Goal: Task Accomplishment & Management: Use online tool/utility

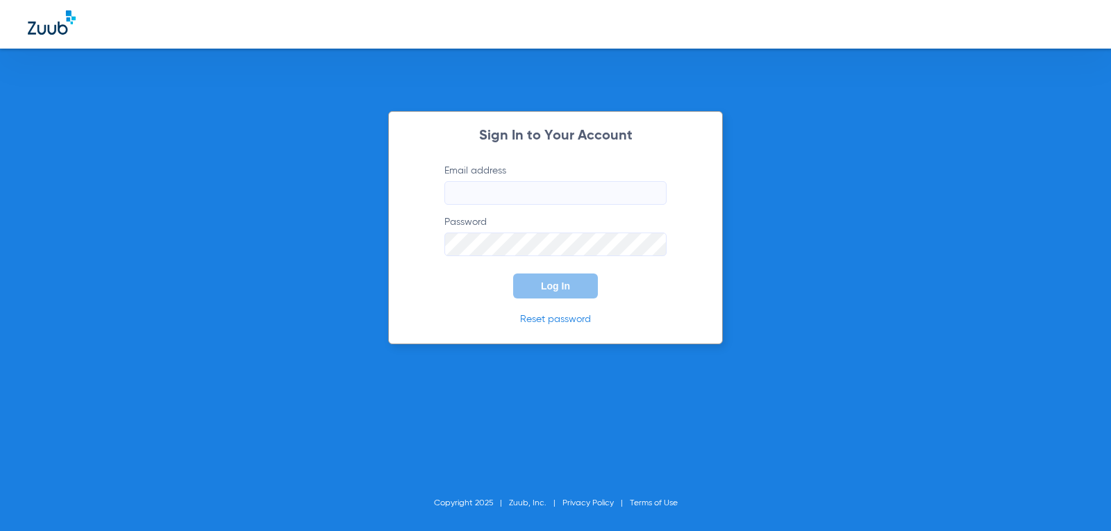
type input "[EMAIL_ADDRESS][DOMAIN_NAME]"
click at [549, 288] on span "Log In" at bounding box center [555, 285] width 29 height 11
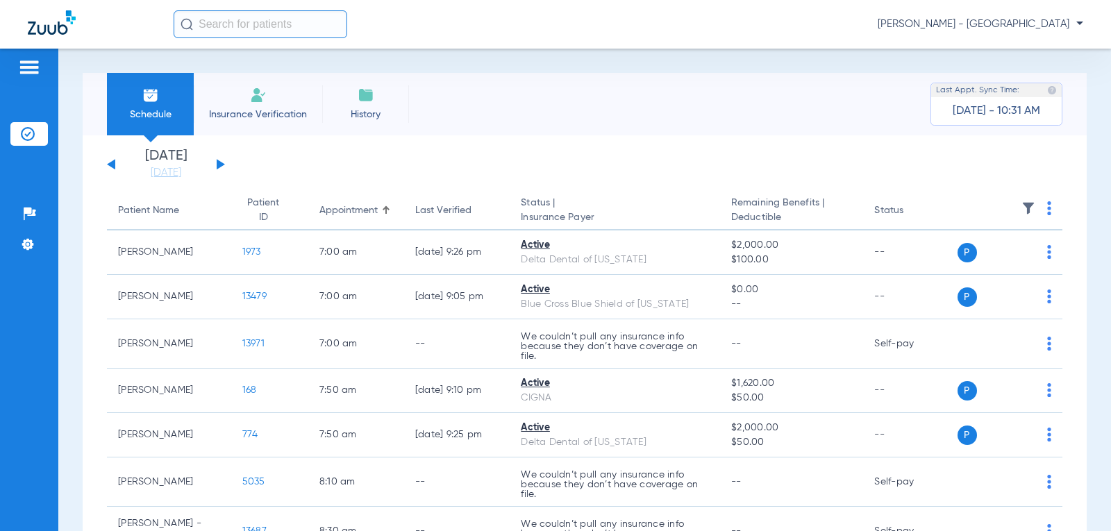
click at [219, 167] on button at bounding box center [221, 164] width 8 height 10
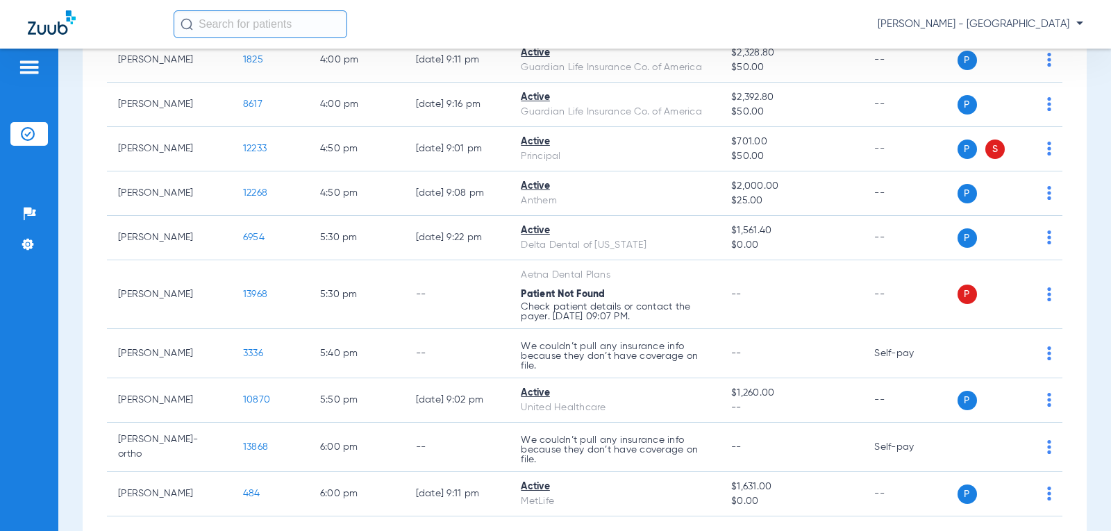
scroll to position [895, 0]
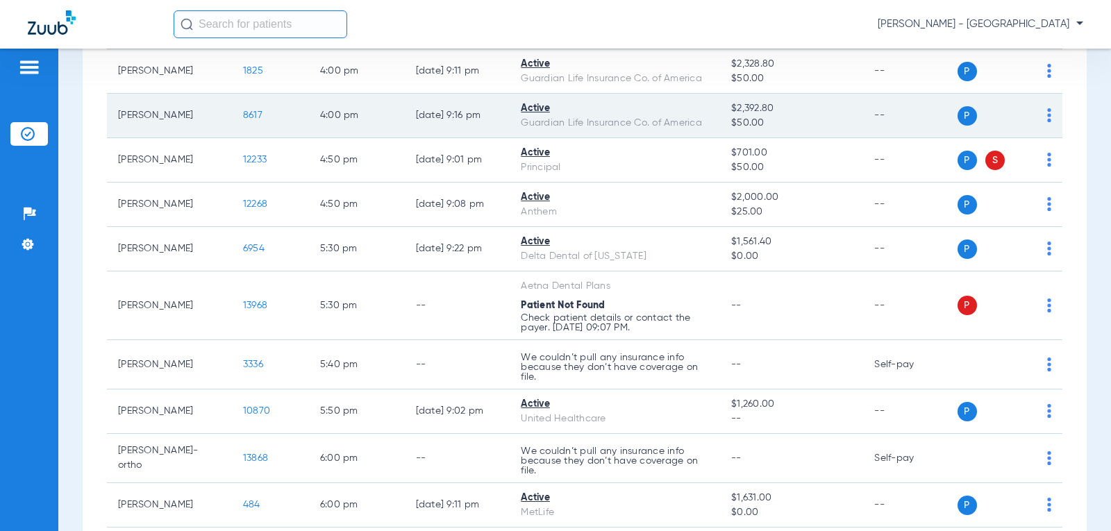
click at [244, 120] on span "8617" at bounding box center [252, 115] width 19 height 10
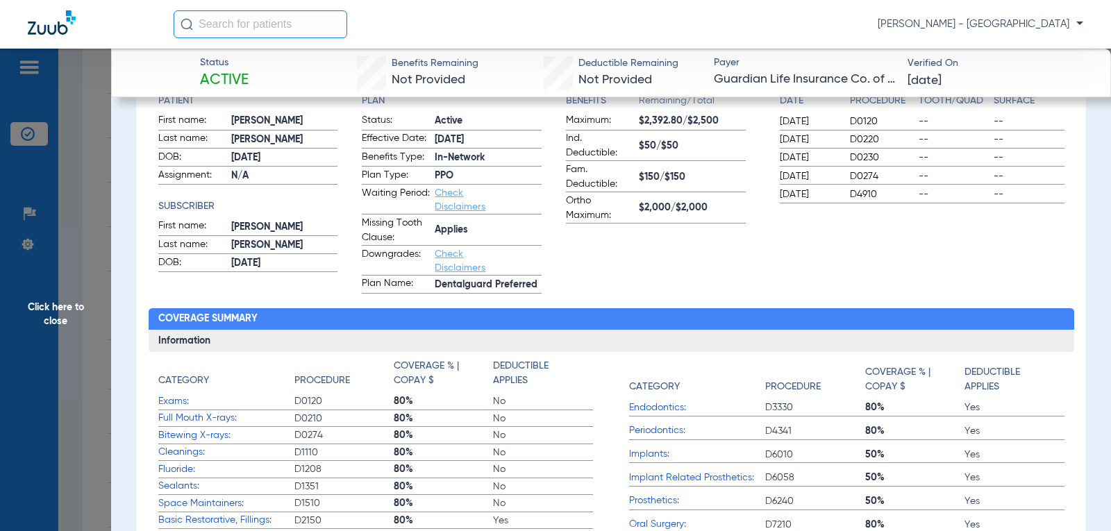
scroll to position [188, 0]
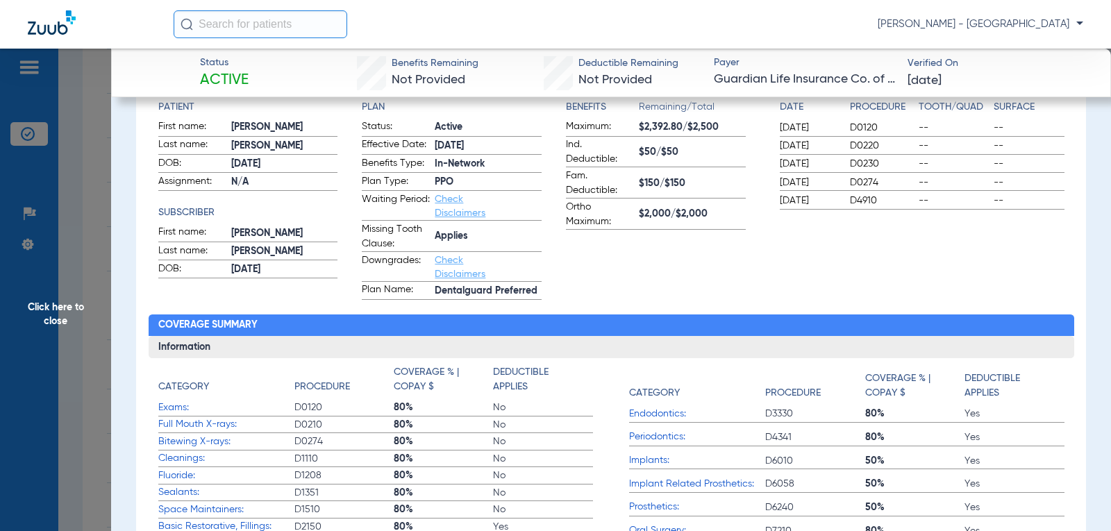
click at [46, 313] on span "Click here to close" at bounding box center [55, 314] width 111 height 531
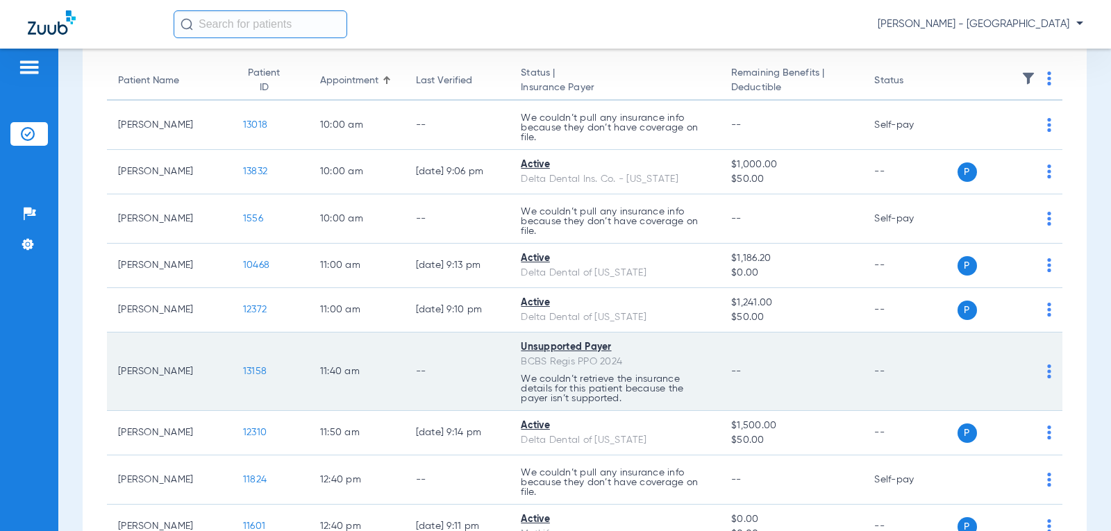
scroll to position [139, 0]
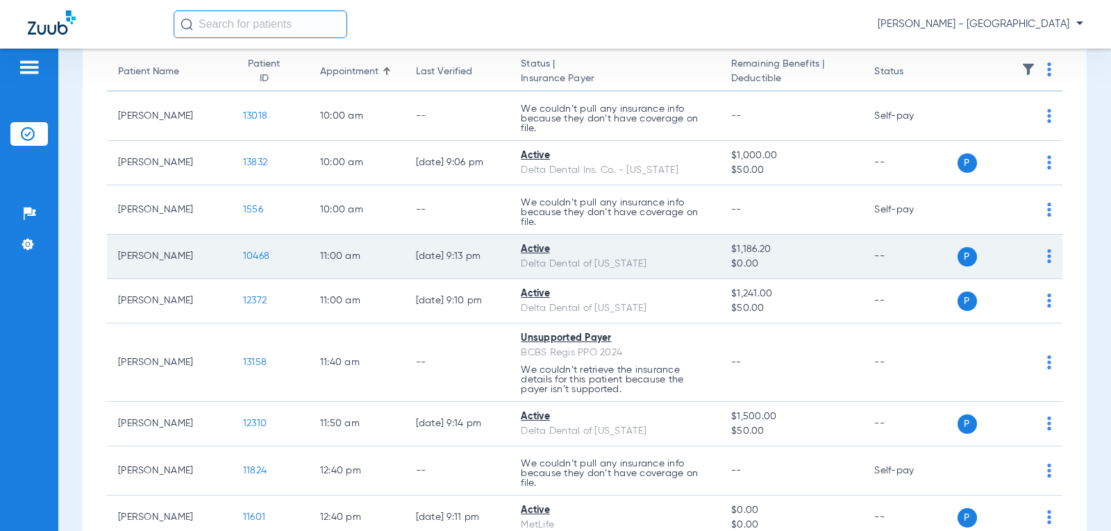
click at [248, 257] on span "10468" at bounding box center [256, 256] width 26 height 10
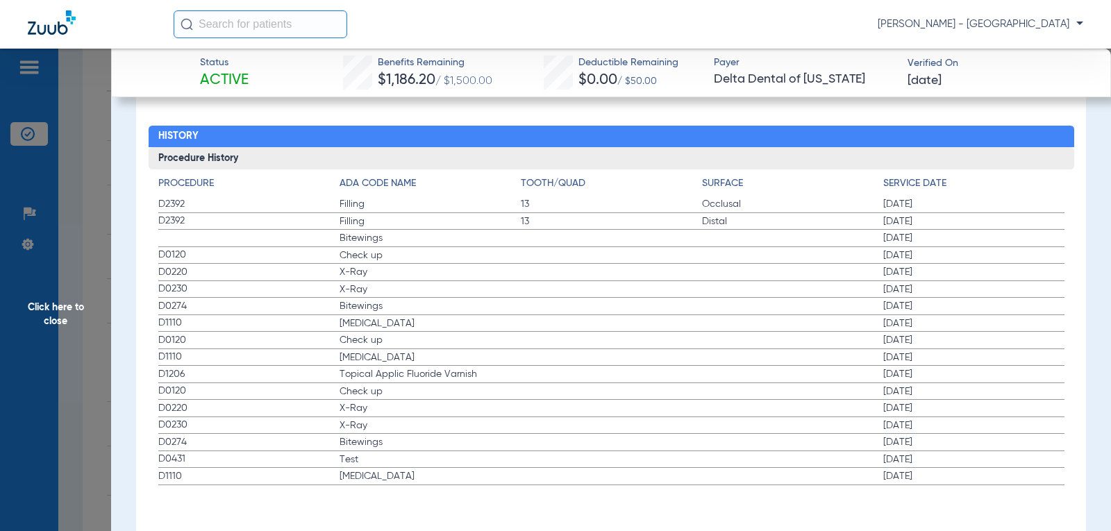
scroll to position [836, 0]
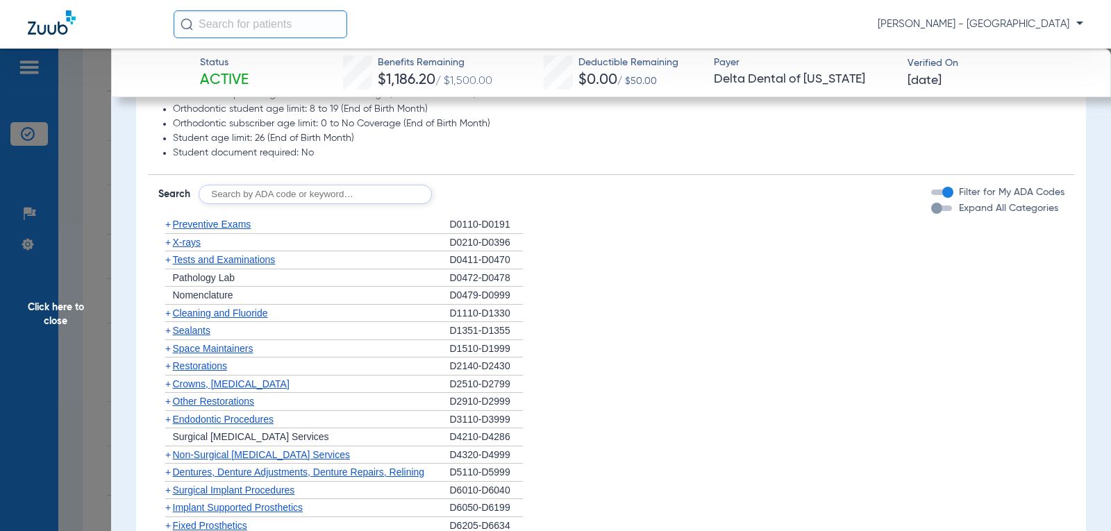
click at [255, 313] on span "Cleaning and Fluoride" at bounding box center [220, 312] width 95 height 11
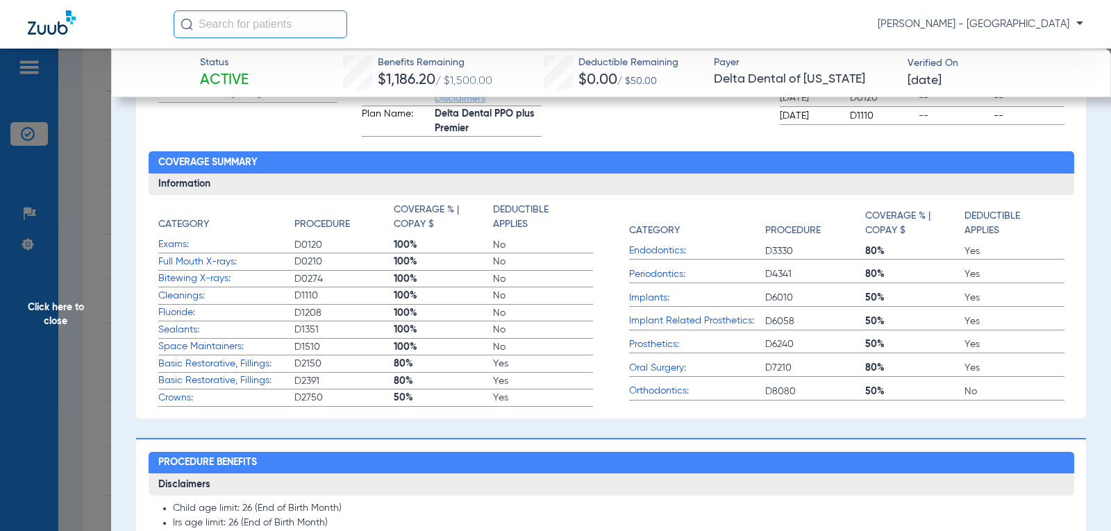
scroll to position [835, 0]
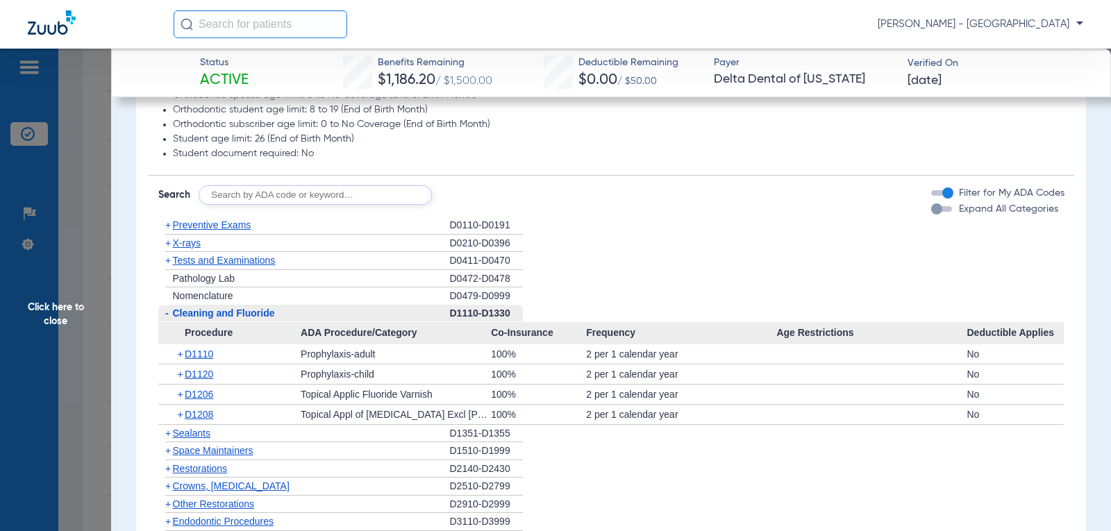
click at [50, 306] on span "Click here to close" at bounding box center [55, 314] width 111 height 531
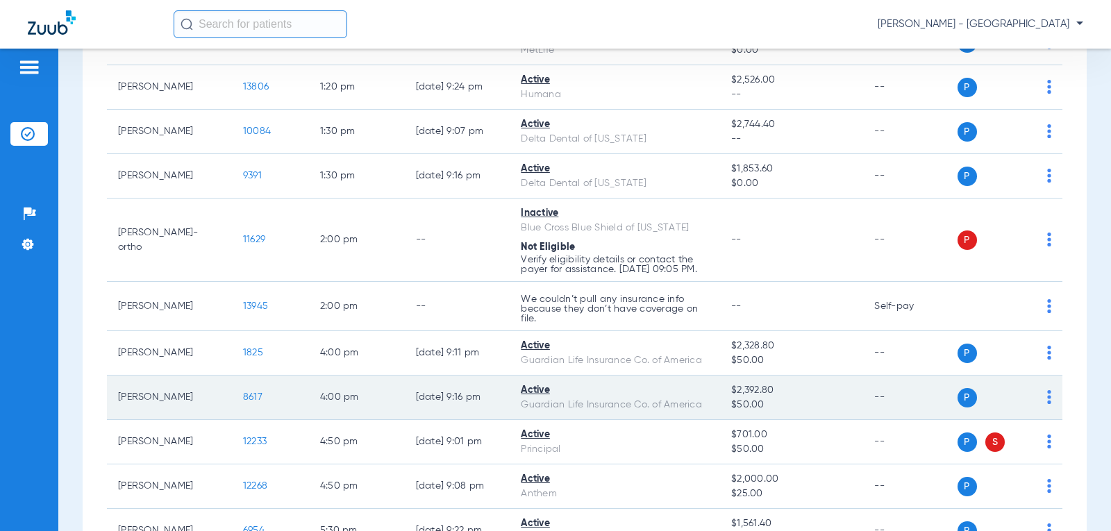
scroll to position [694, 0]
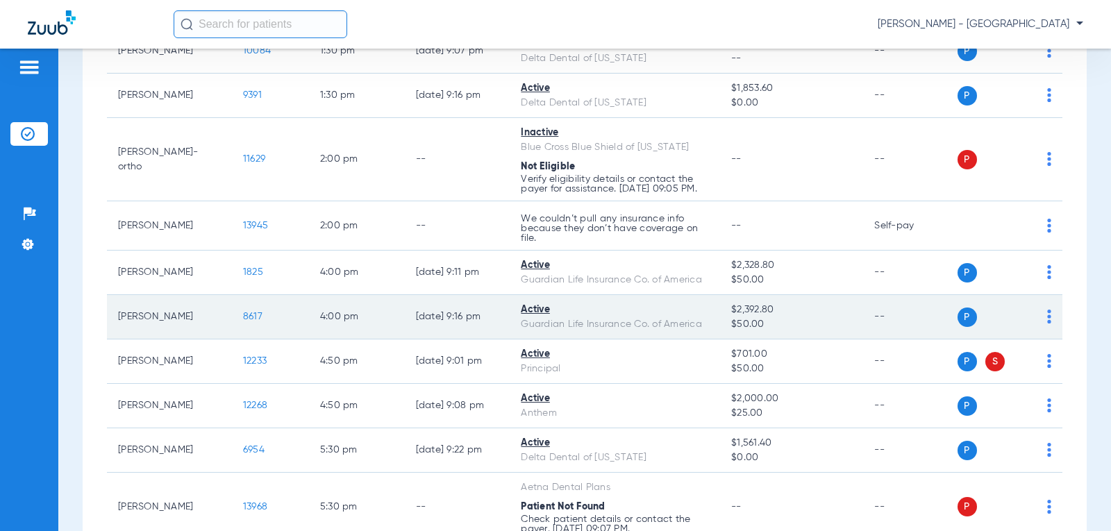
click at [243, 321] on span "8617" at bounding box center [252, 317] width 19 height 10
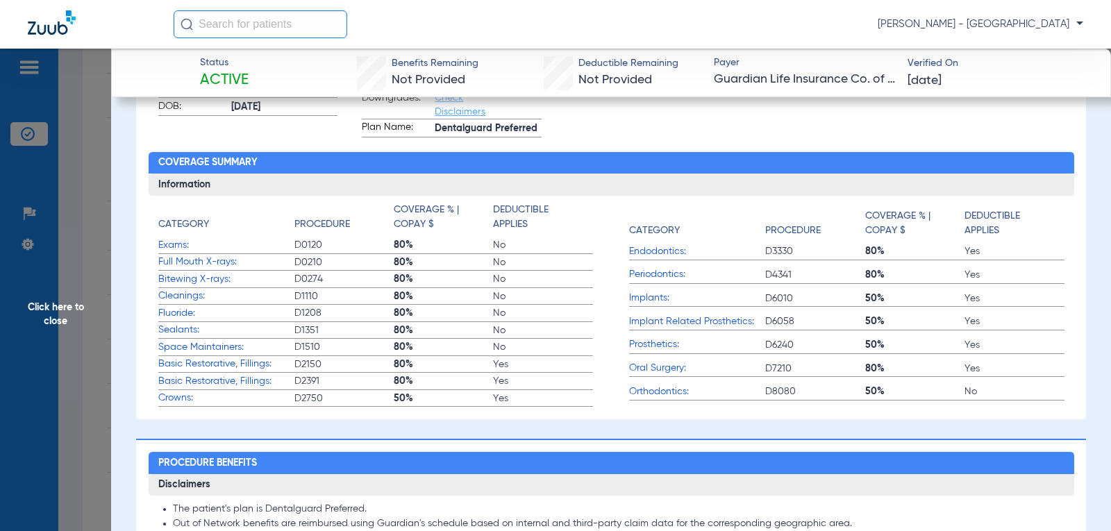
scroll to position [1462, 0]
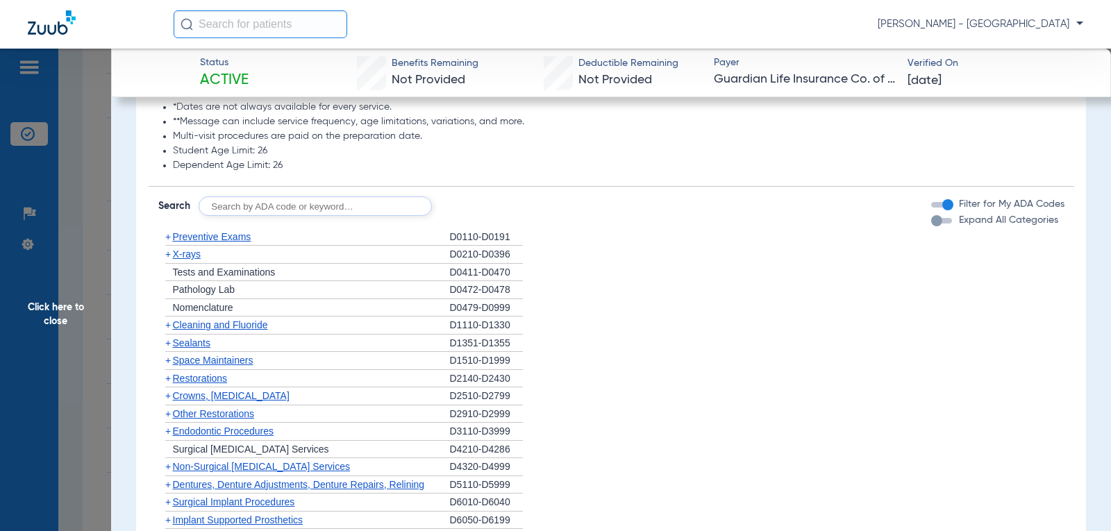
click at [238, 319] on span "Cleaning and Fluoride" at bounding box center [220, 324] width 95 height 11
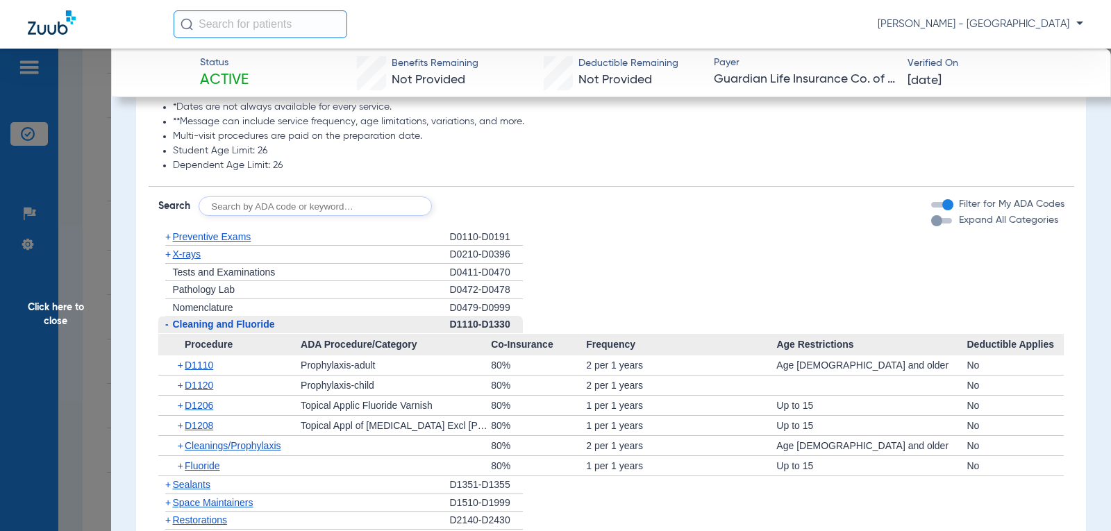
scroll to position [1461, 0]
click at [60, 313] on span "Click here to close" at bounding box center [55, 314] width 111 height 531
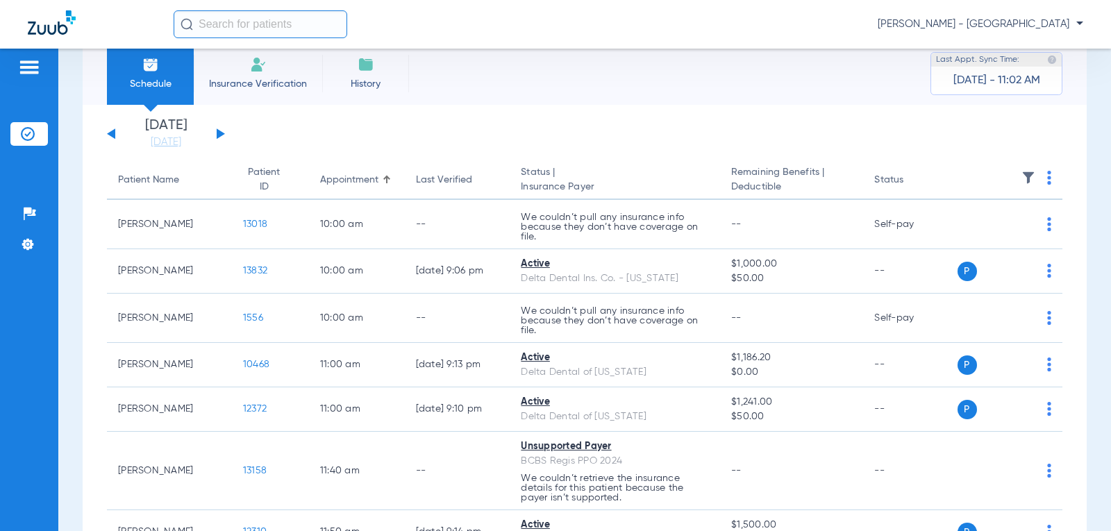
scroll to position [0, 0]
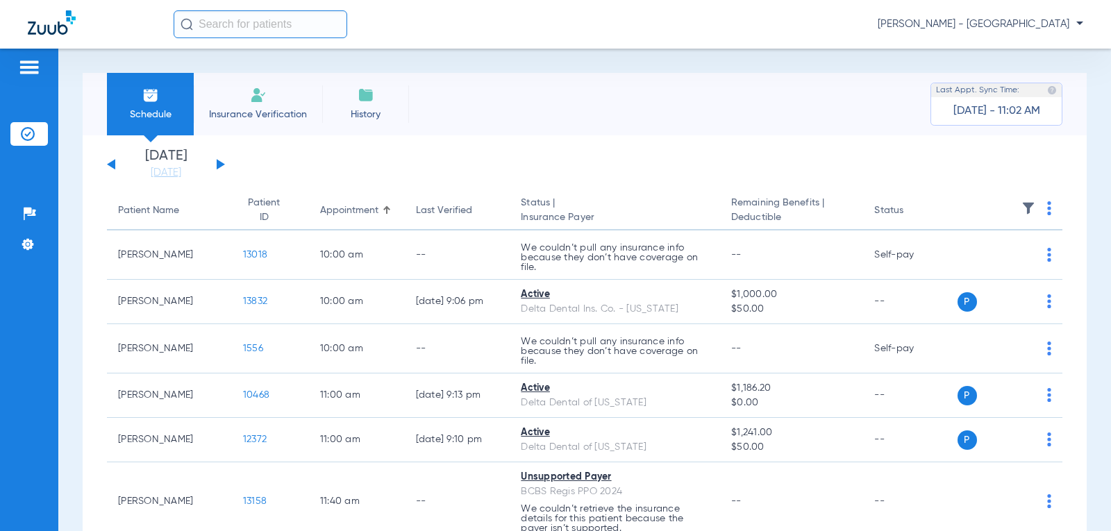
click at [115, 163] on div "[DATE] [DATE] [DATE] [DATE] [DATE] [DATE] [DATE] [DATE] [DATE] [DATE] [DATE] [D…" at bounding box center [166, 164] width 118 height 31
click at [115, 167] on button at bounding box center [111, 164] width 8 height 10
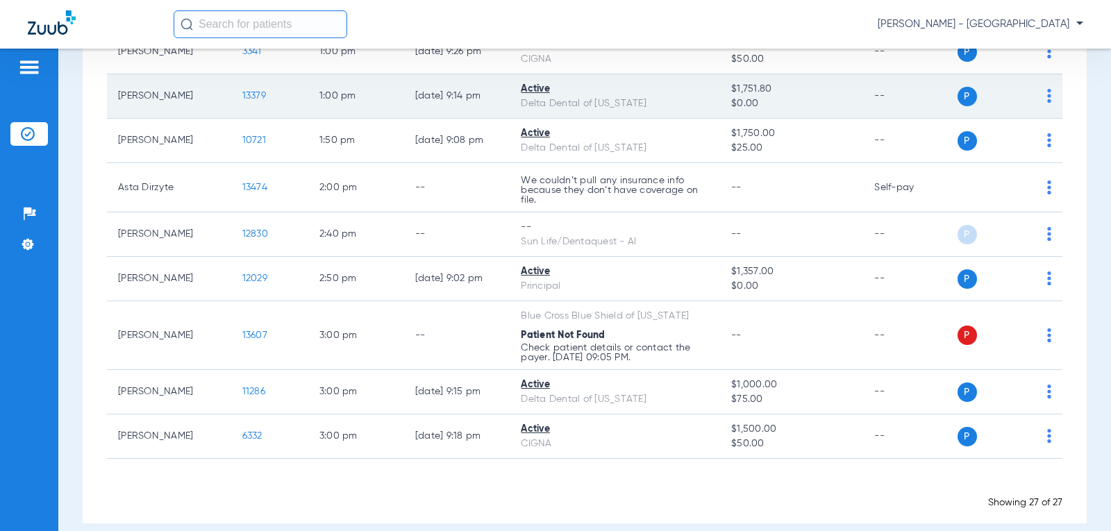
scroll to position [1075, 0]
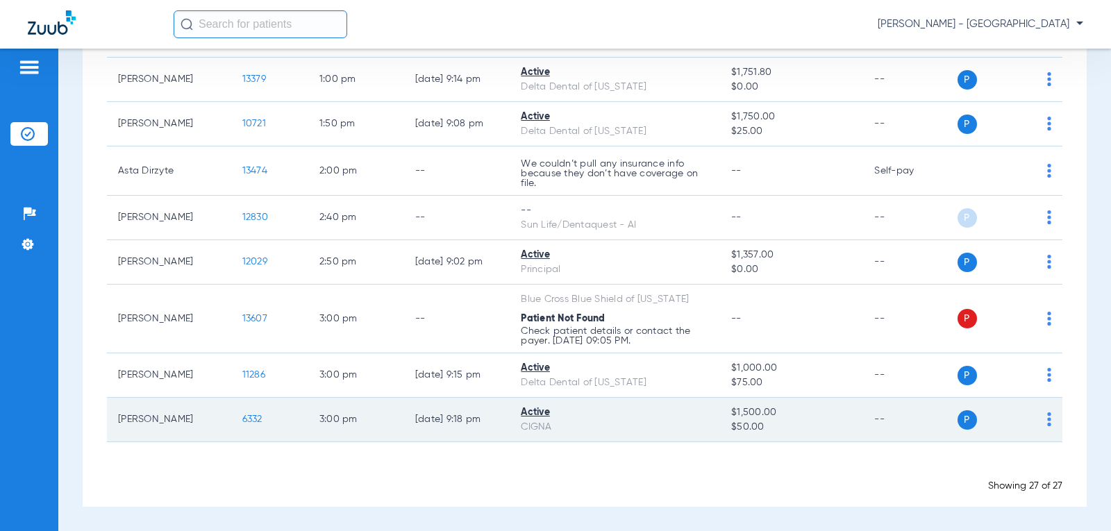
click at [244, 414] on span "6332" at bounding box center [252, 419] width 20 height 10
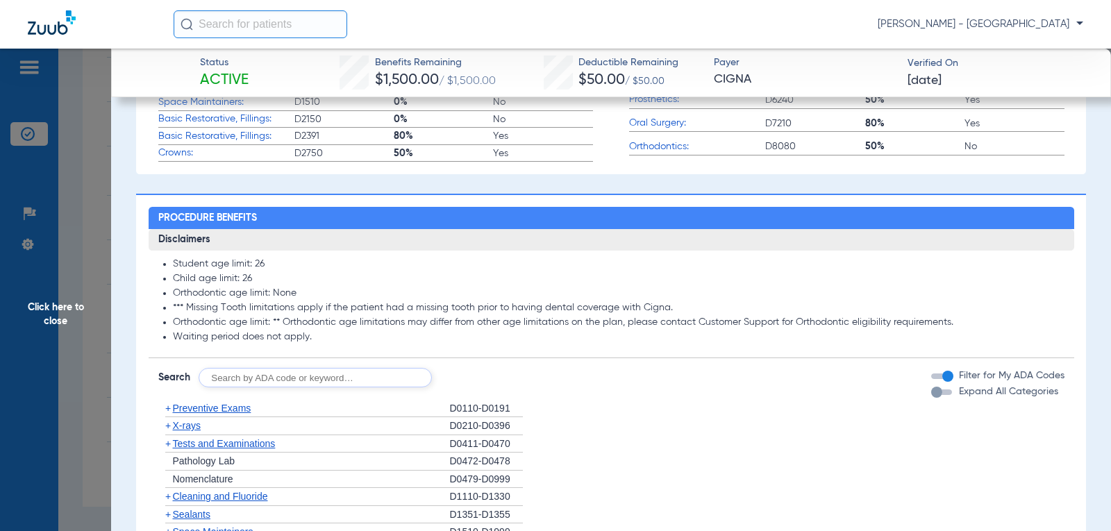
scroll to position [453, 0]
